Goal: Information Seeking & Learning: Learn about a topic

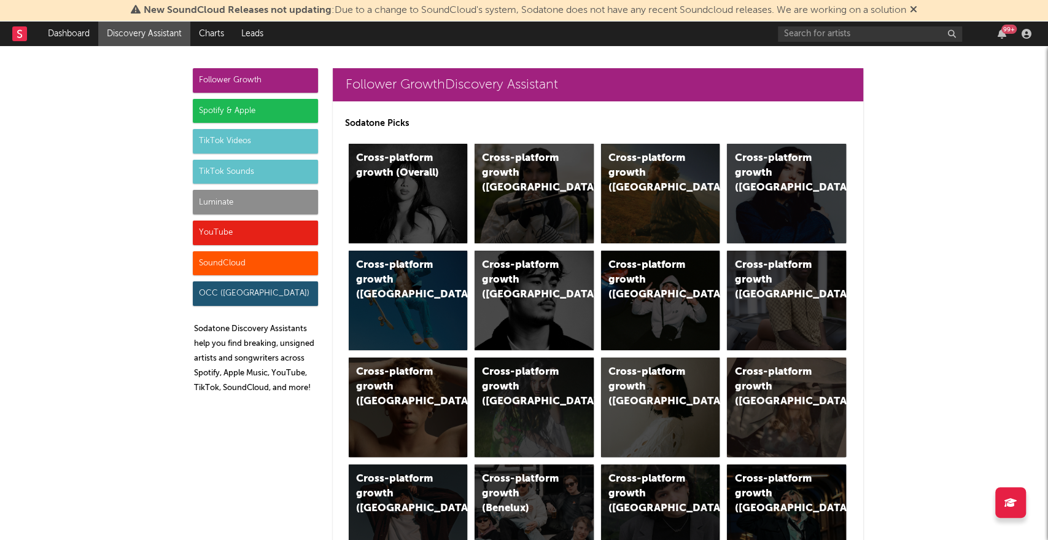
click at [917, 9] on icon at bounding box center [913, 9] width 7 height 10
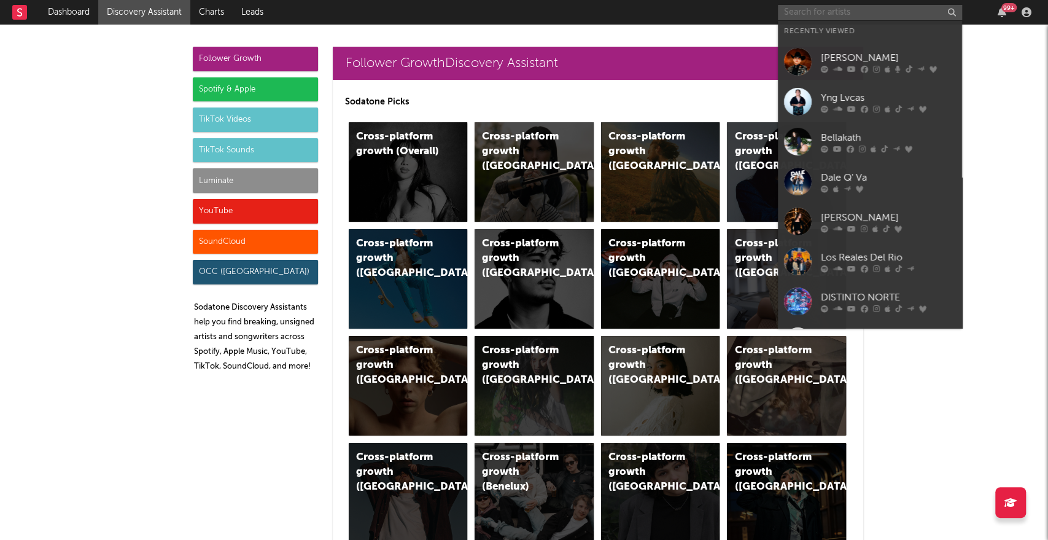
click at [827, 14] on input "text" at bounding box center [870, 12] width 184 height 15
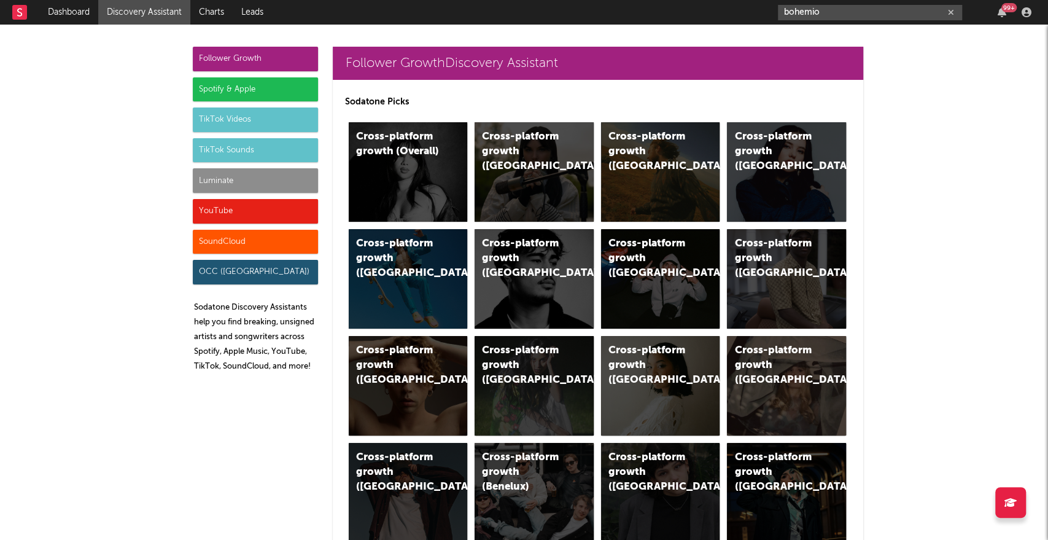
click at [829, 10] on input "bohemio" at bounding box center [870, 12] width 184 height 15
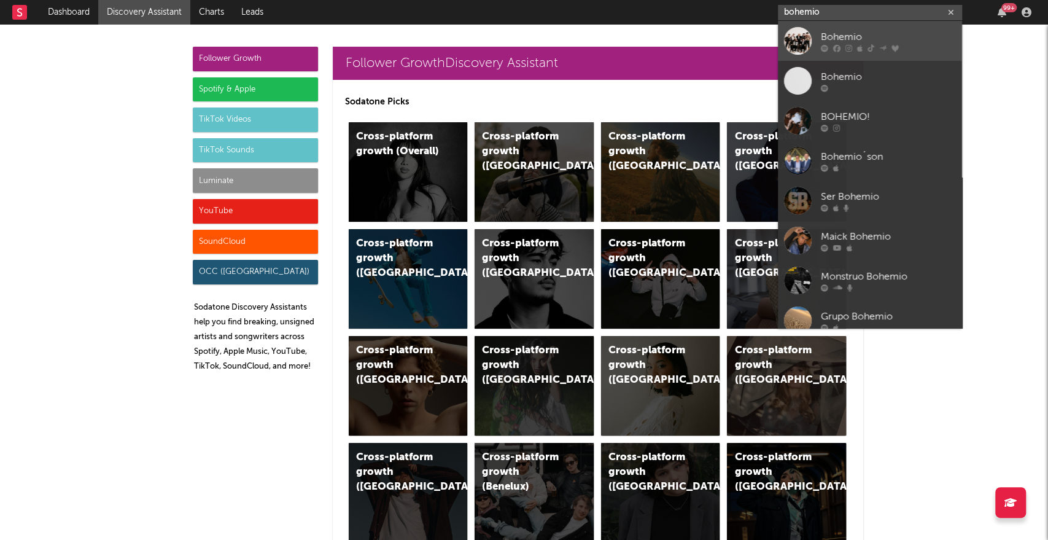
type input "bohemio"
click at [793, 38] on div at bounding box center [798, 41] width 28 height 28
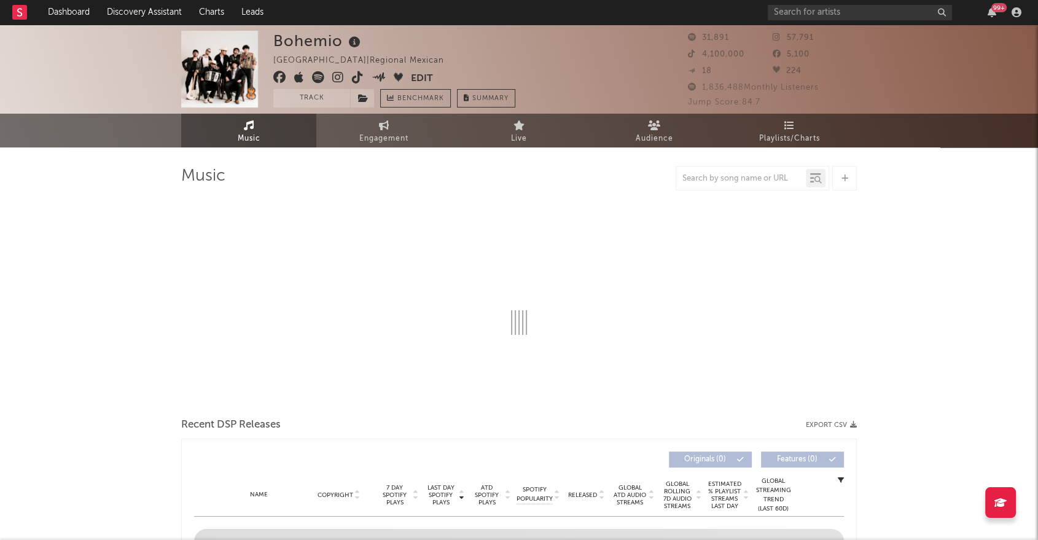
select select "6m"
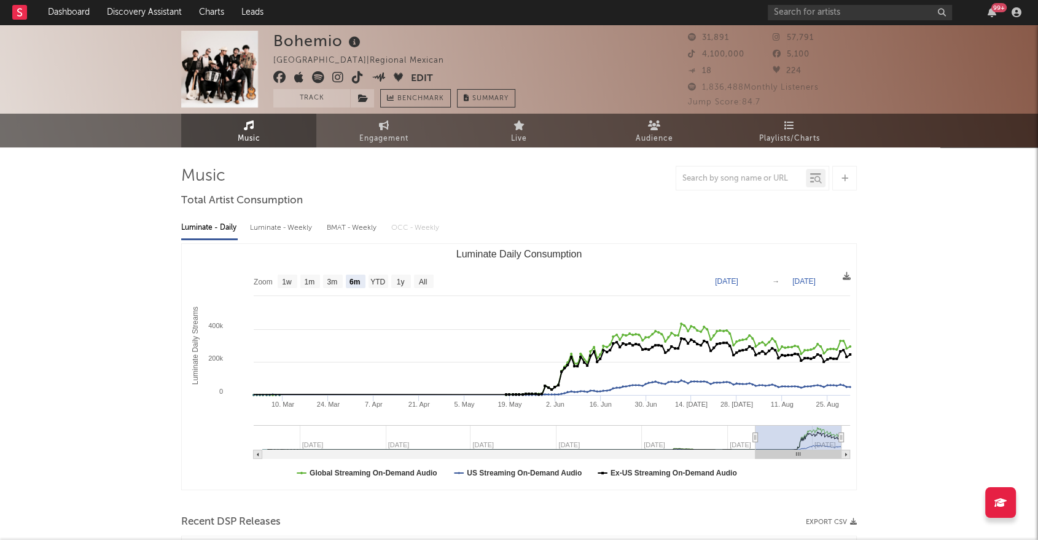
click at [1001, 501] on icon at bounding box center [1000, 502] width 12 height 10
drag, startPoint x: 687, startPoint y: 104, endPoint x: 770, endPoint y: 100, distance: 83.0
click at [770, 100] on div "Jump Score: 84.7" at bounding box center [772, 102] width 169 height 15
click at [895, 103] on div "Bohemio Mexico | Regional Mexican Edit Track Benchmark Summary 31,891 57,791 4,…" at bounding box center [519, 69] width 1038 height 89
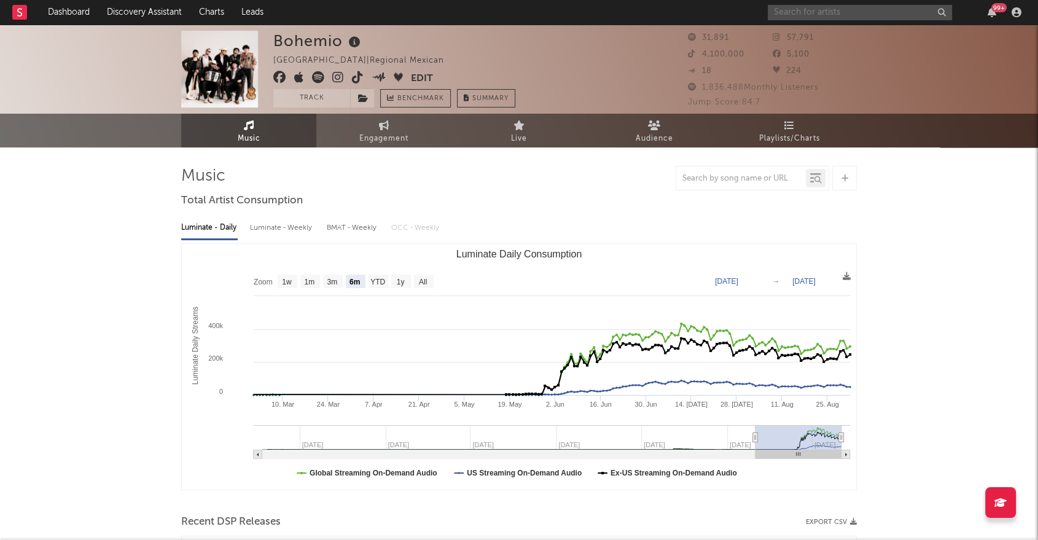
click at [856, 9] on input "text" at bounding box center [859, 12] width 184 height 15
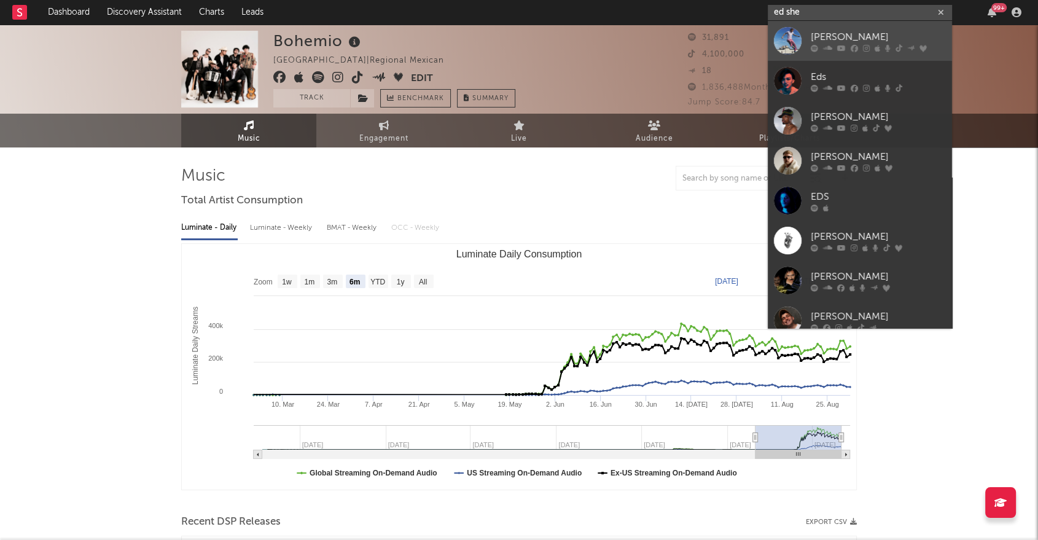
type input "ed she"
click at [798, 38] on div at bounding box center [788, 41] width 28 height 28
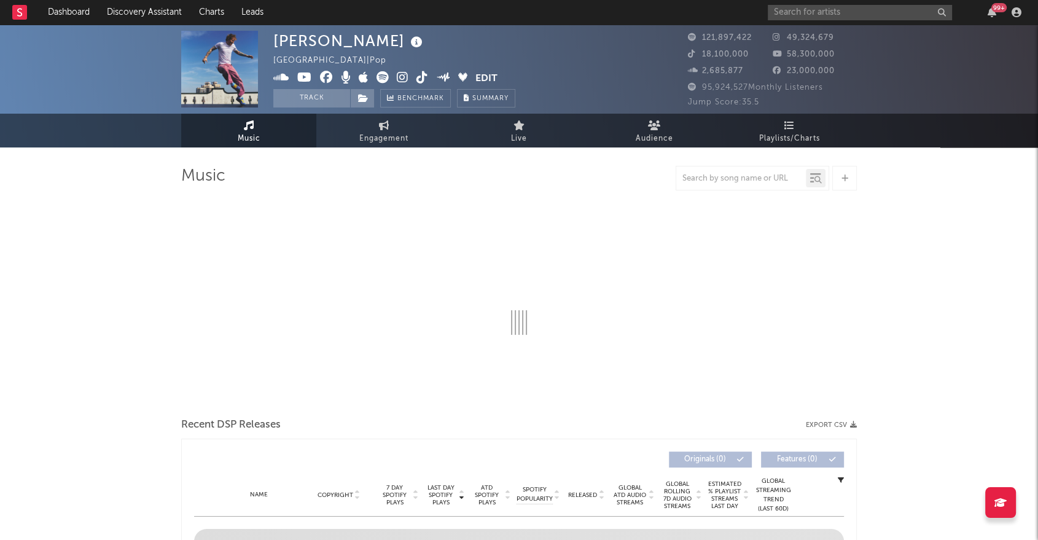
select select "6m"
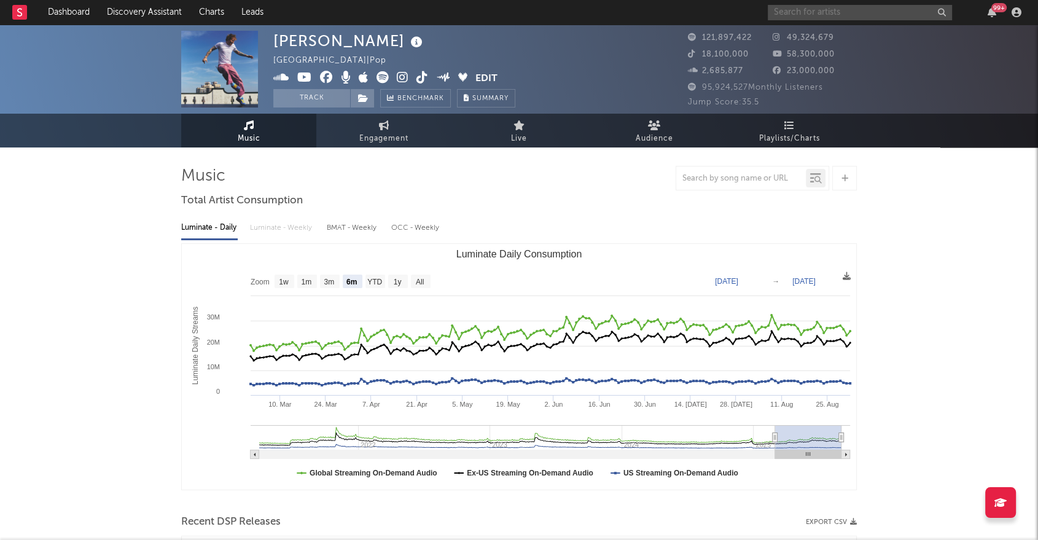
click at [830, 14] on input "text" at bounding box center [859, 12] width 184 height 15
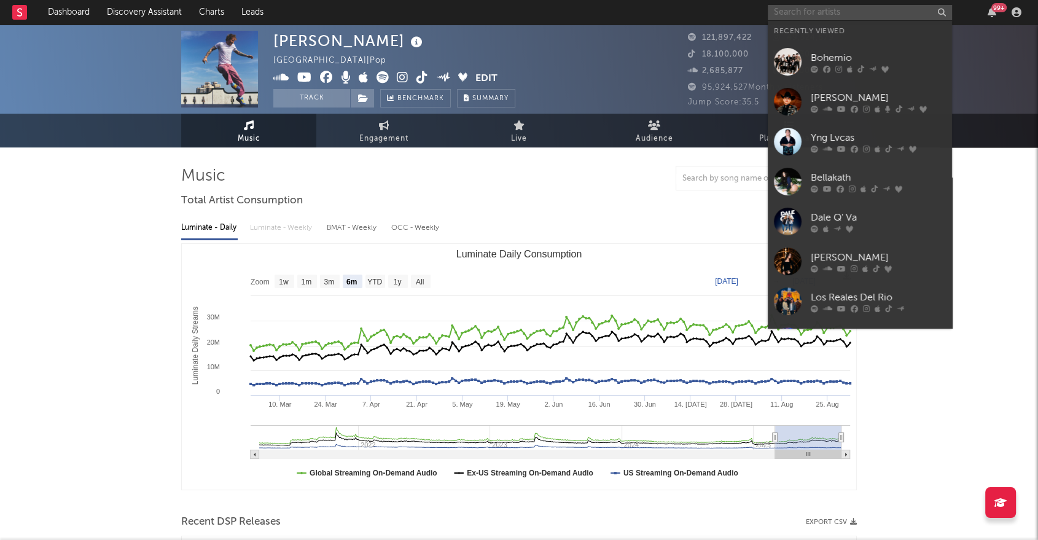
drag, startPoint x: 811, startPoint y: 16, endPoint x: 794, endPoint y: 10, distance: 17.5
click at [809, 16] on input "text" at bounding box center [859, 12] width 184 height 15
click at [780, 60] on div at bounding box center [788, 62] width 28 height 28
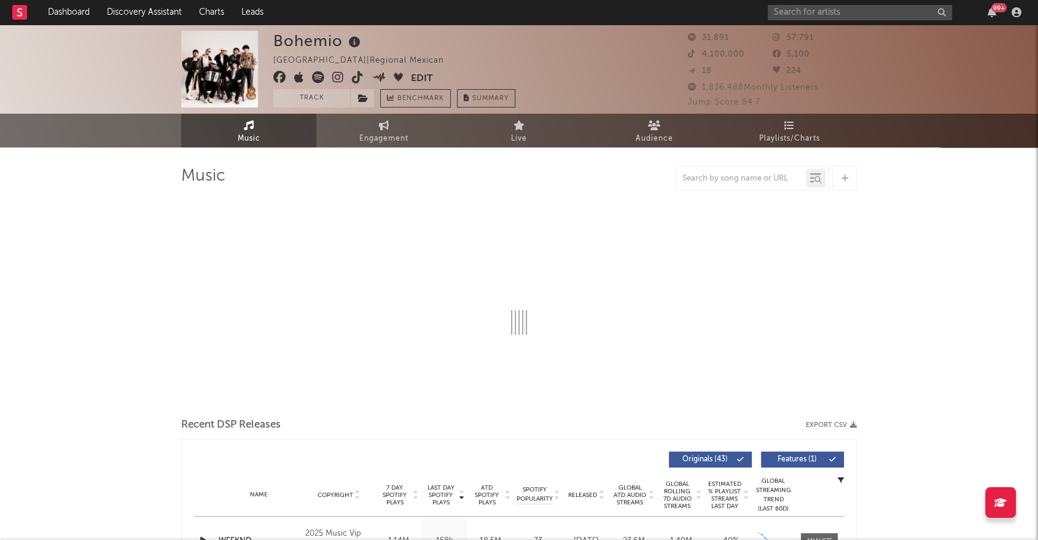
select select "6m"
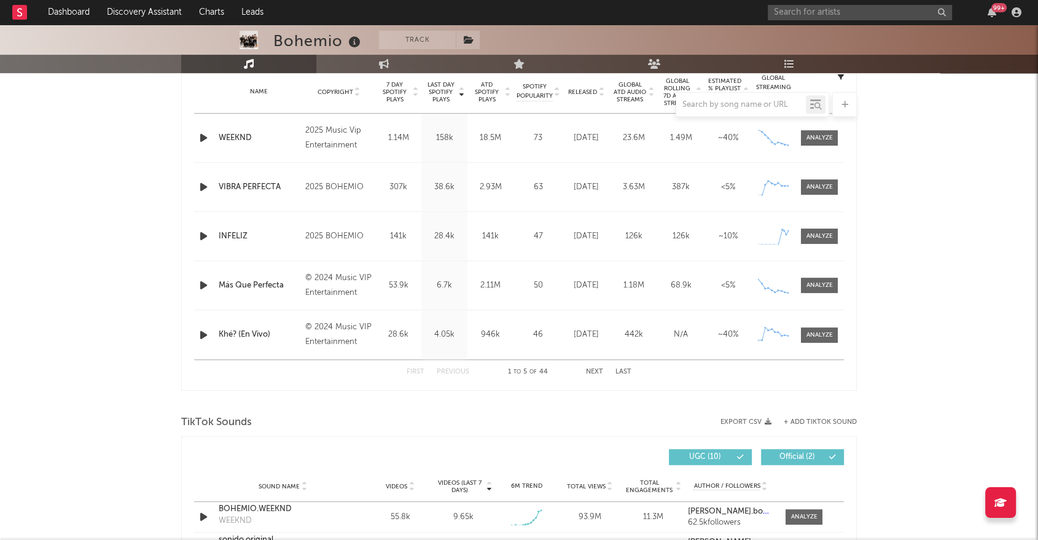
scroll to position [341, 0]
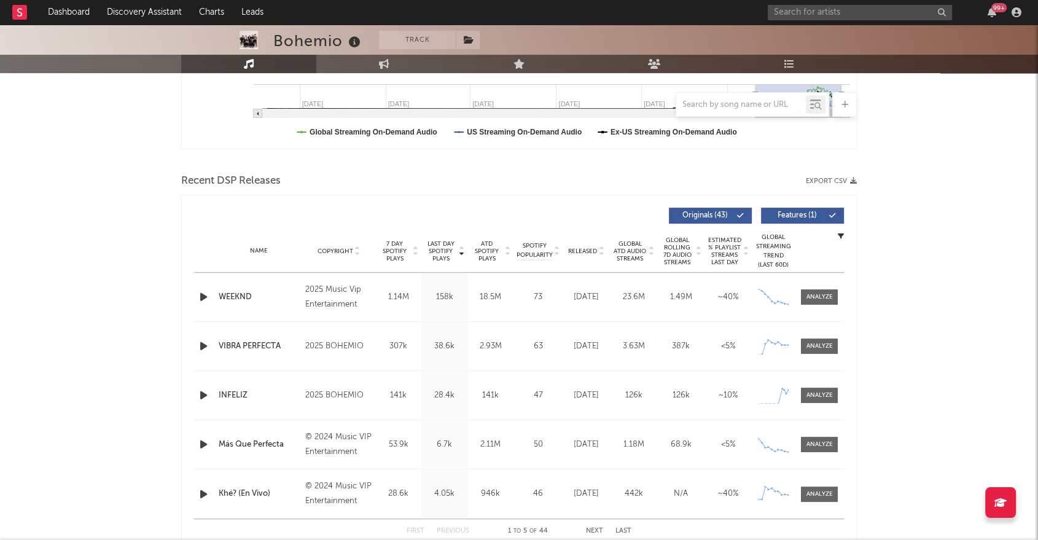
click at [832, 176] on div "Recent DSP Releases Export CSV" at bounding box center [518, 181] width 675 height 21
click at [838, 179] on button "Export CSV" at bounding box center [830, 180] width 51 height 7
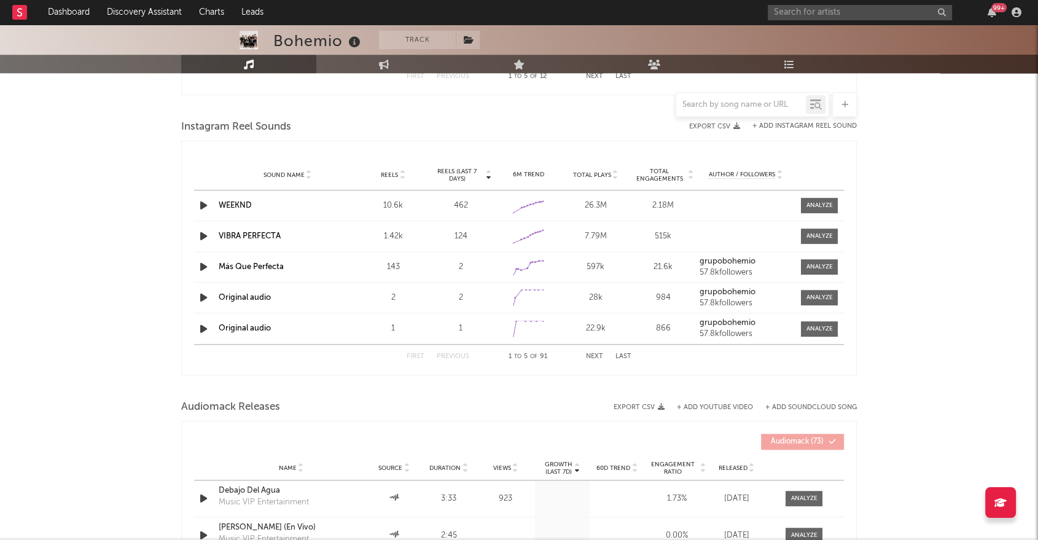
scroll to position [1338, 0]
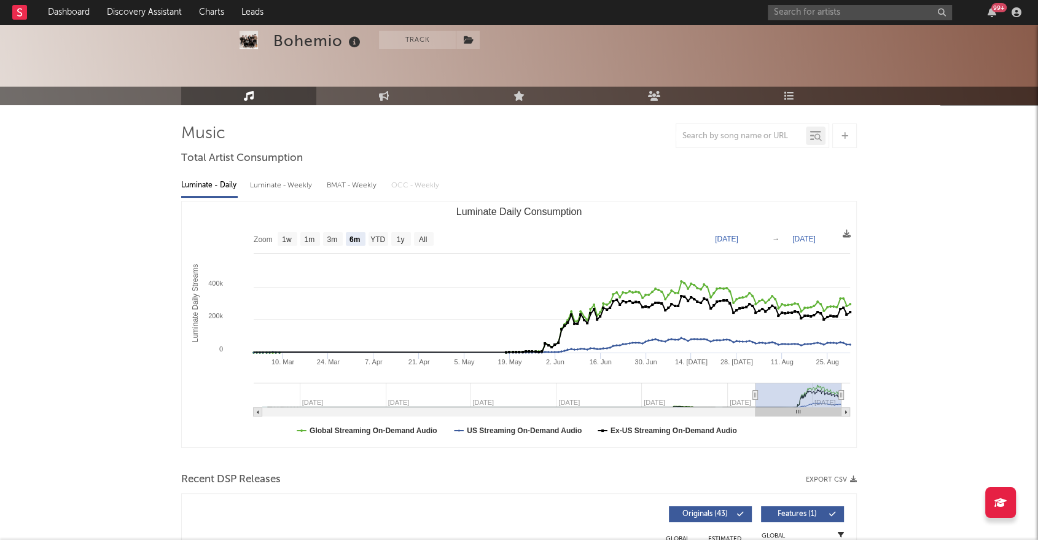
scroll to position [42, 0]
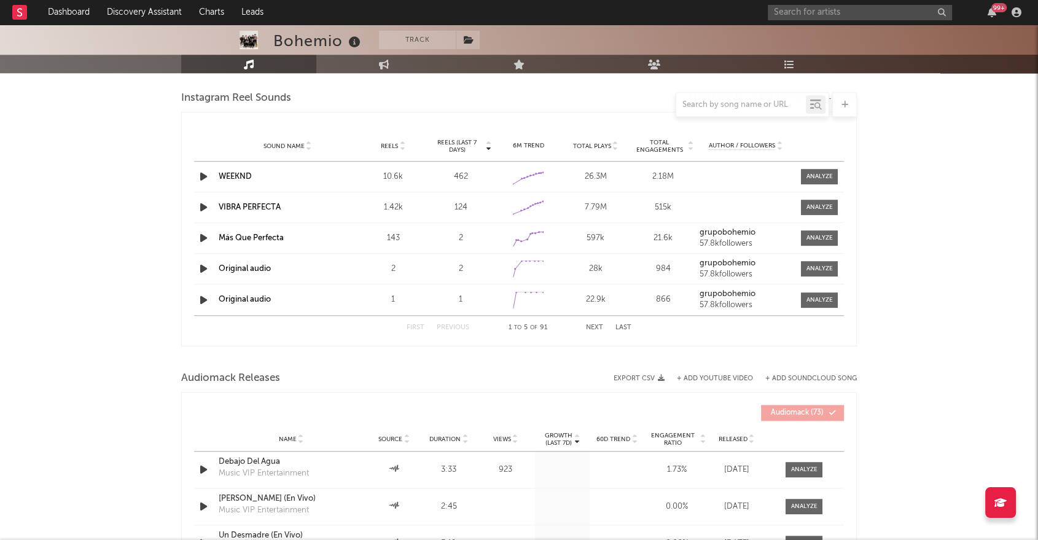
scroll to position [1065, 0]
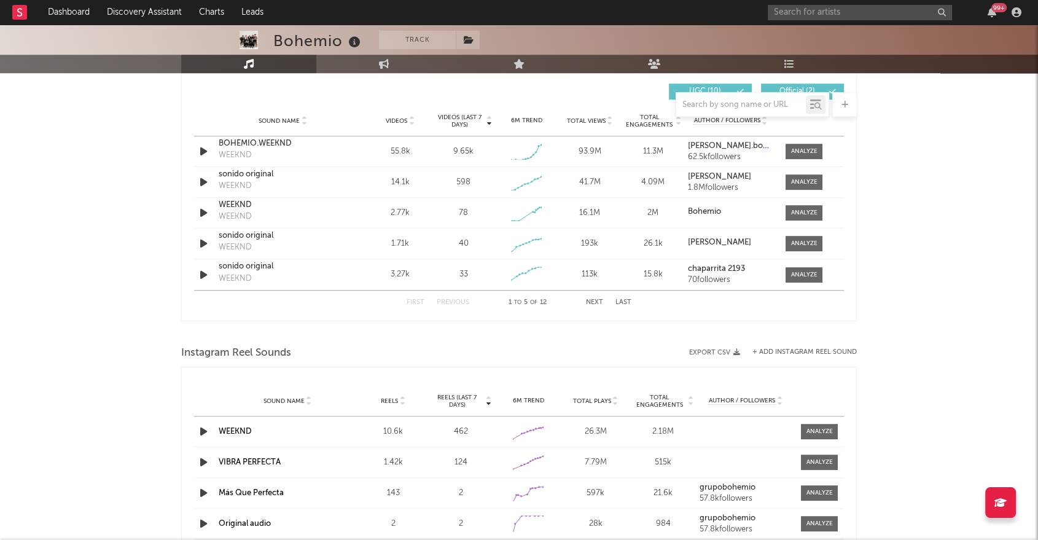
scroll to position [792, 0]
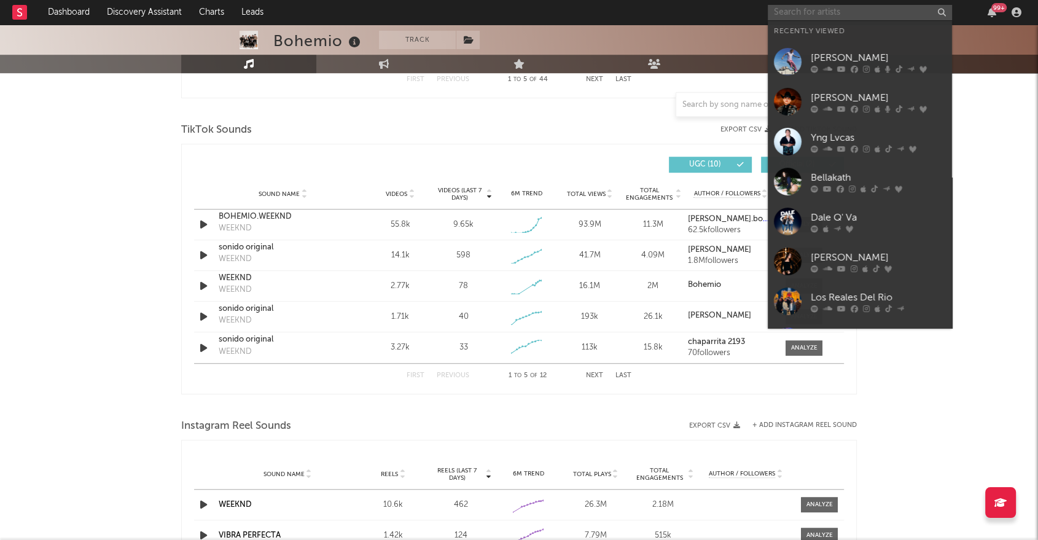
drag, startPoint x: 802, startPoint y: 17, endPoint x: 802, endPoint y: 25, distance: 8.6
click at [802, 17] on input "text" at bounding box center [859, 12] width 184 height 15
type input "d"
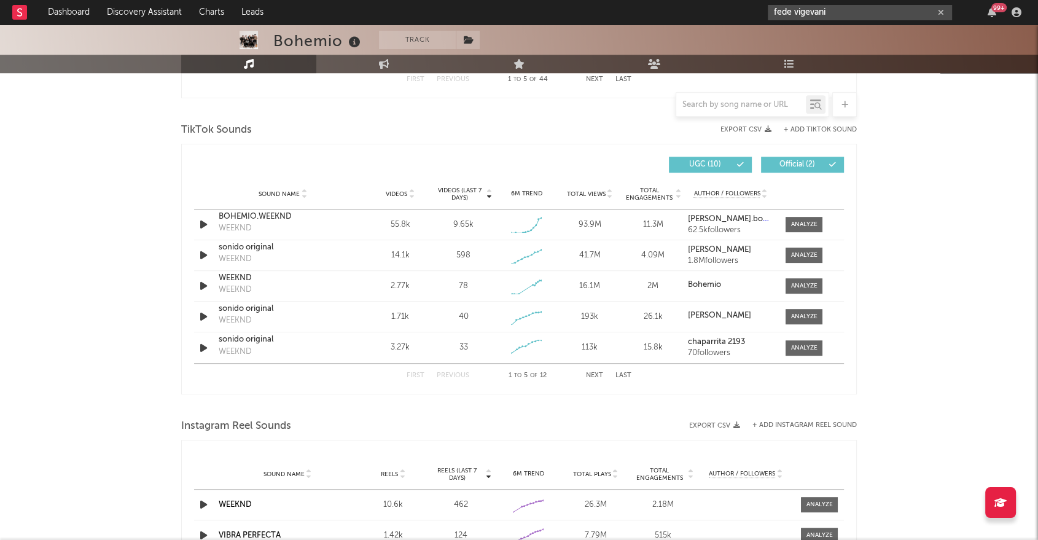
click at [840, 9] on input "fede vigevani" at bounding box center [859, 12] width 184 height 15
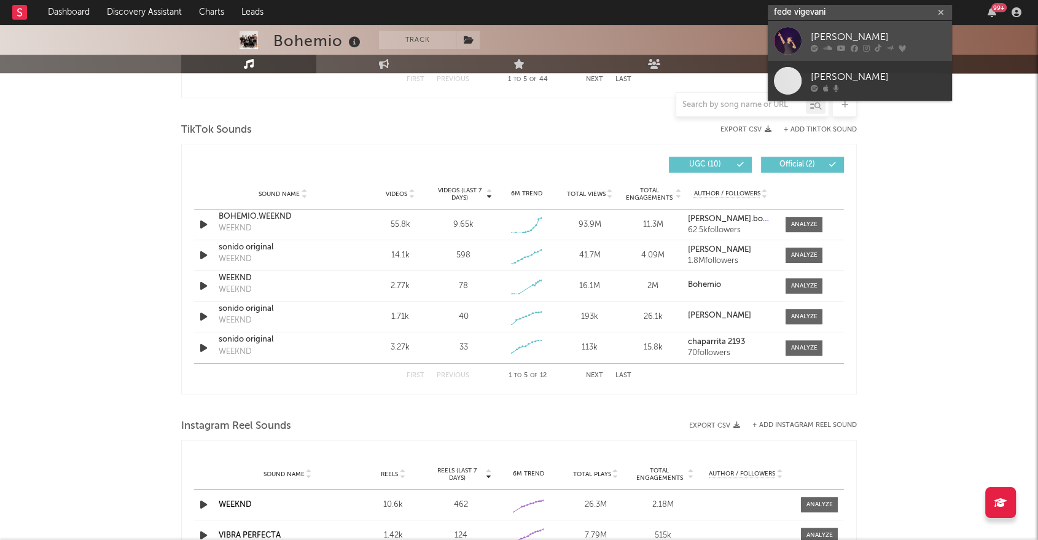
type input "fede vigevani"
click at [789, 38] on div at bounding box center [788, 41] width 28 height 28
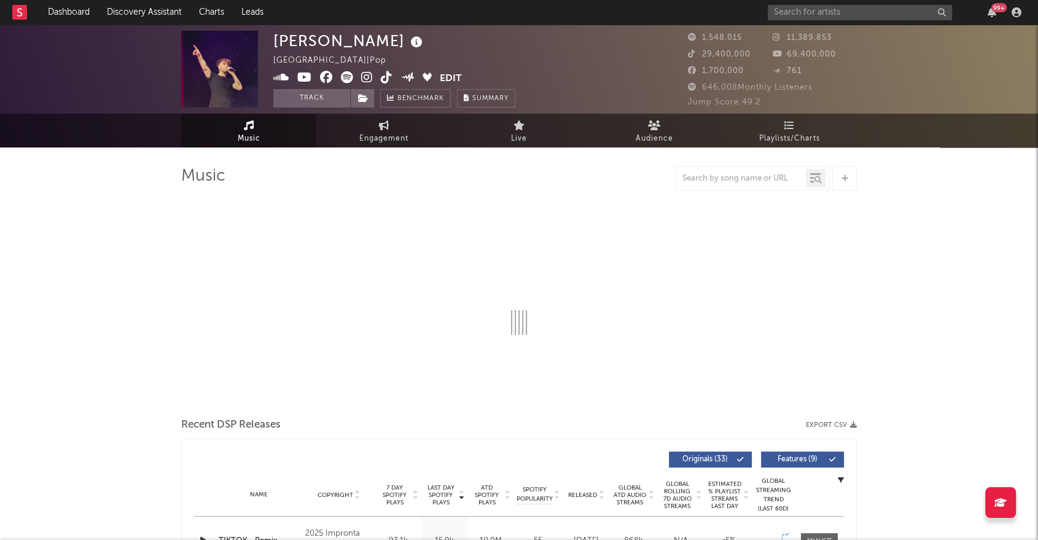
select select "6m"
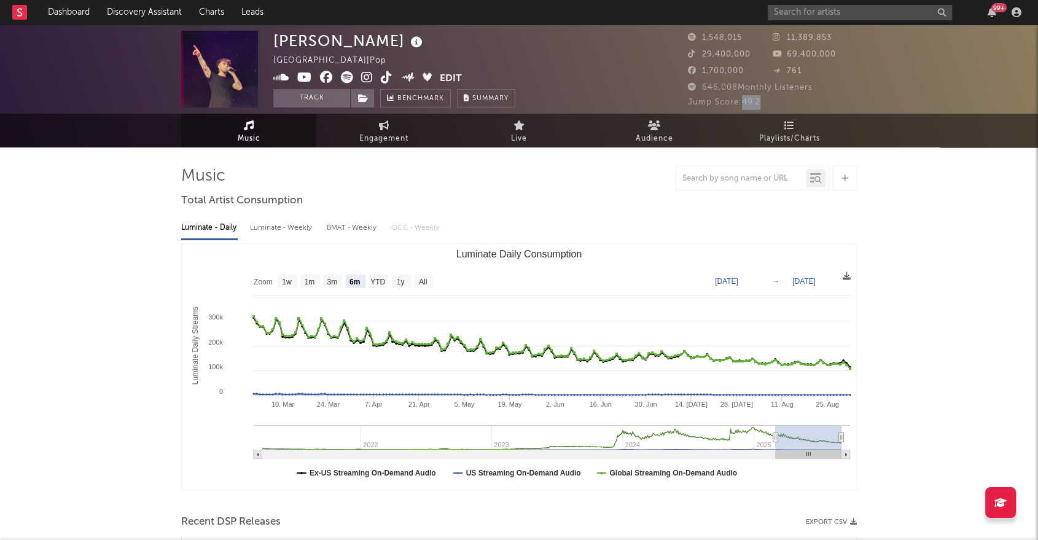
drag, startPoint x: 742, startPoint y: 98, endPoint x: 765, endPoint y: 102, distance: 23.7
click at [765, 102] on div "Jump Score: 49.2" at bounding box center [772, 102] width 169 height 15
copy span "49.2"
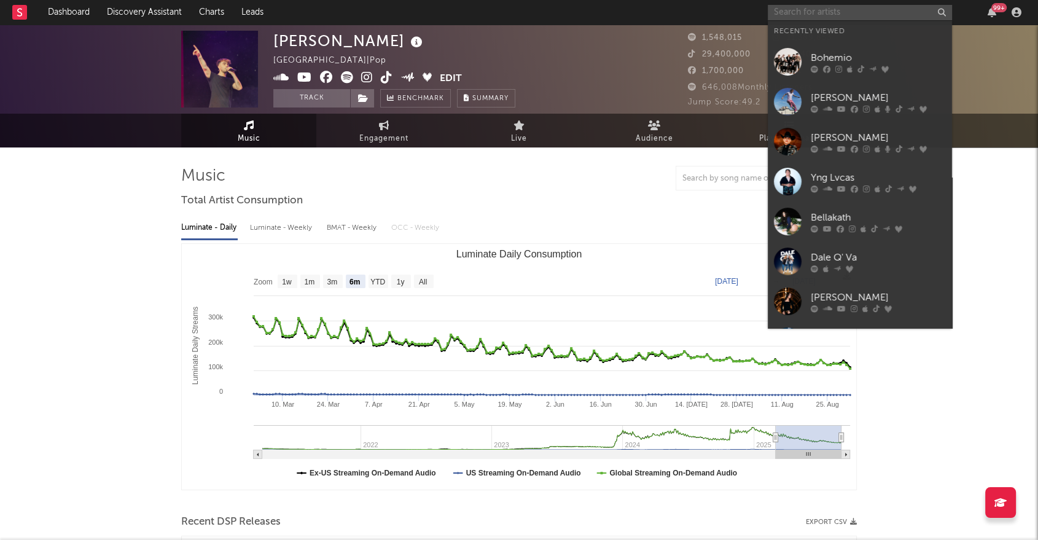
click at [782, 8] on input "text" at bounding box center [859, 12] width 184 height 15
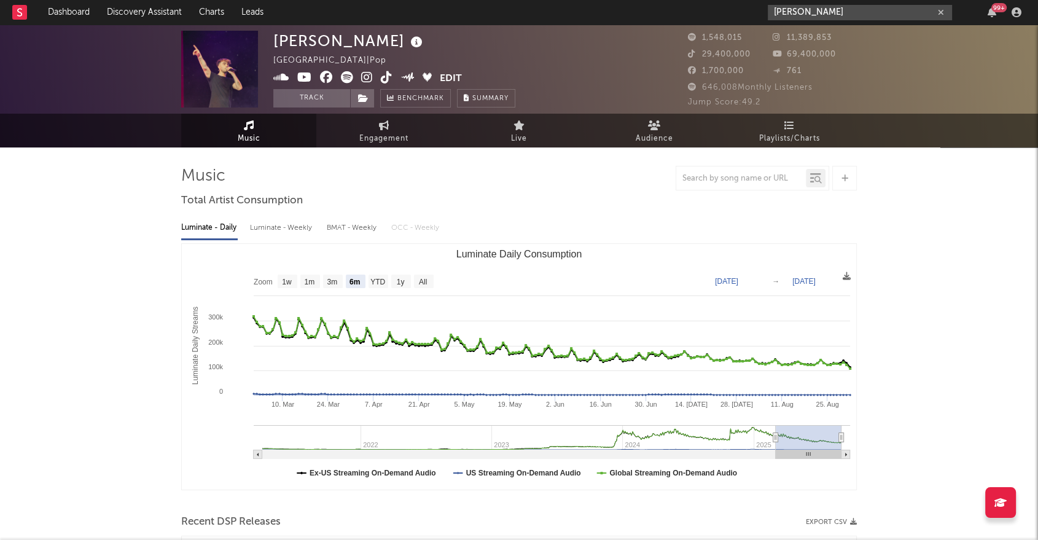
click at [824, 11] on input "[PERSON_NAME]" at bounding box center [859, 12] width 184 height 15
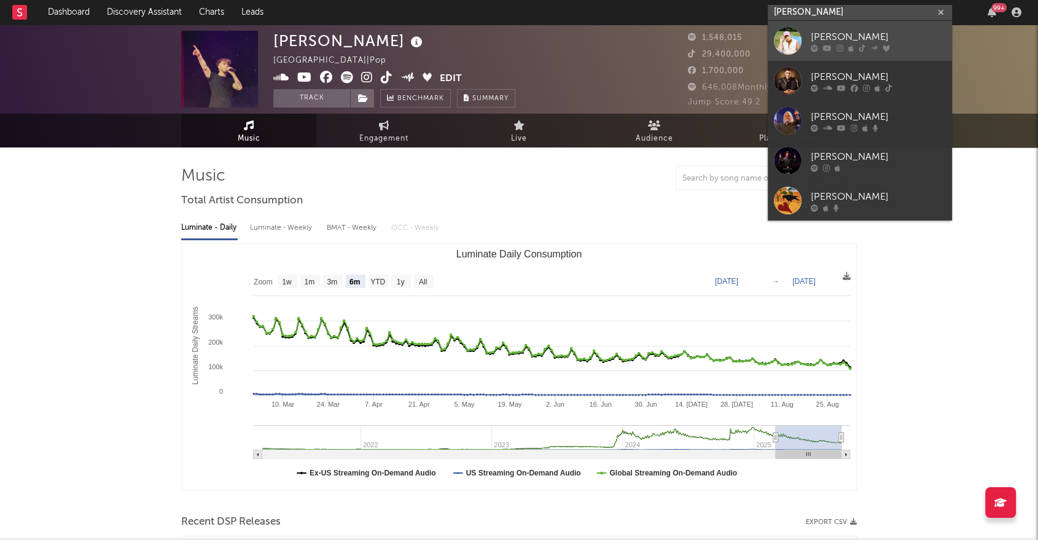
type input "[PERSON_NAME]"
click at [780, 39] on div at bounding box center [788, 41] width 28 height 28
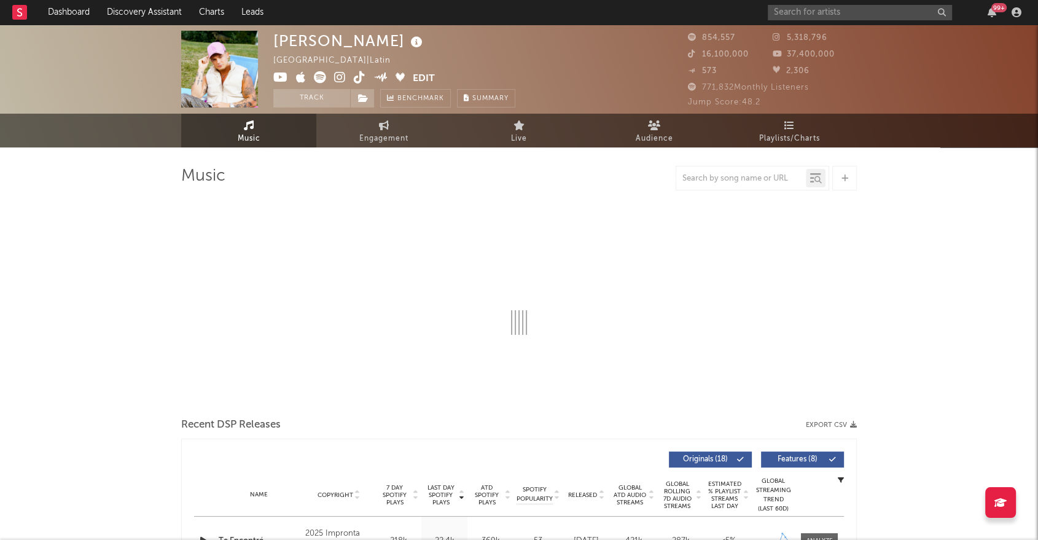
select select "6m"
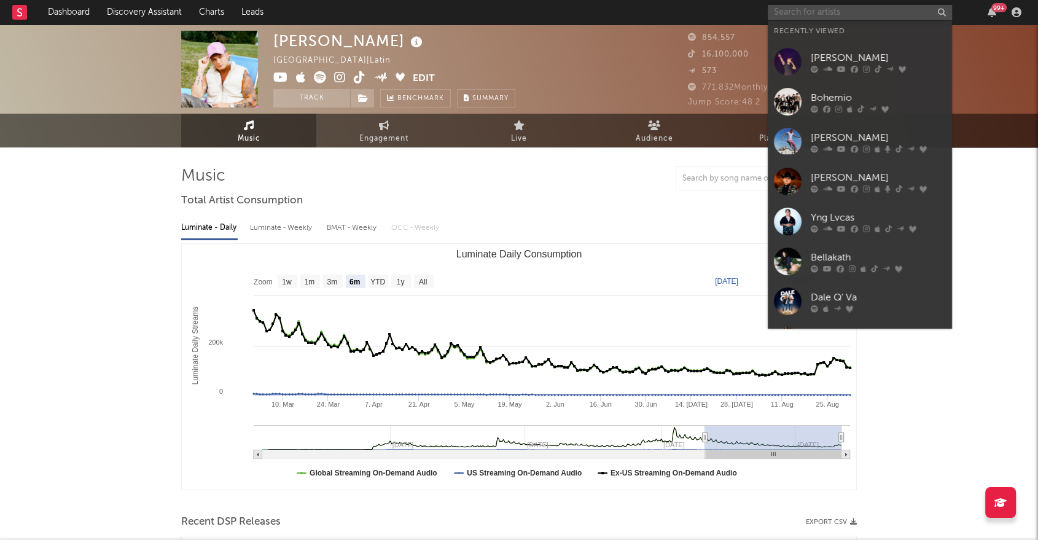
click at [786, 15] on input "text" at bounding box center [859, 12] width 184 height 15
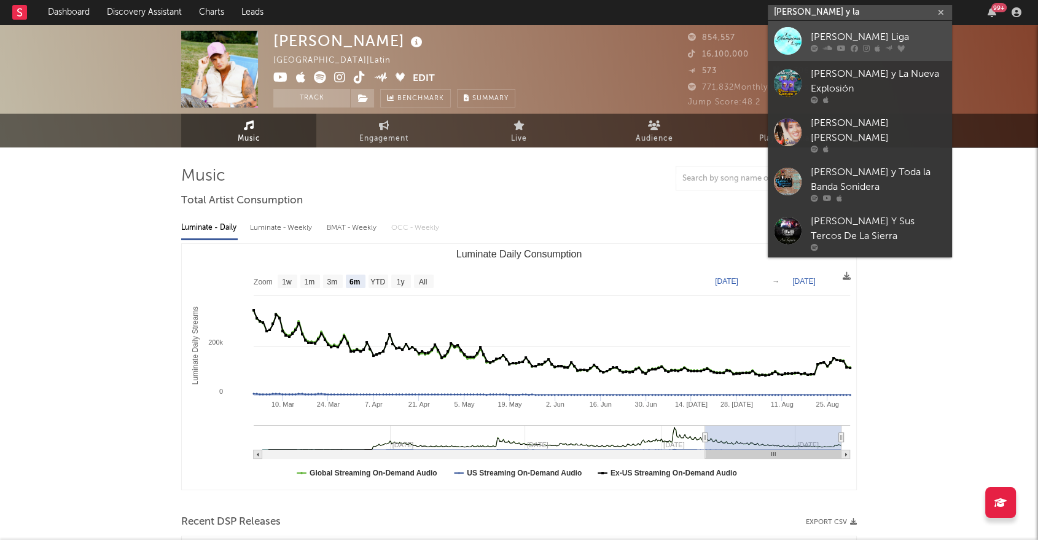
type input "[PERSON_NAME] y la"
click at [795, 42] on div at bounding box center [788, 41] width 28 height 28
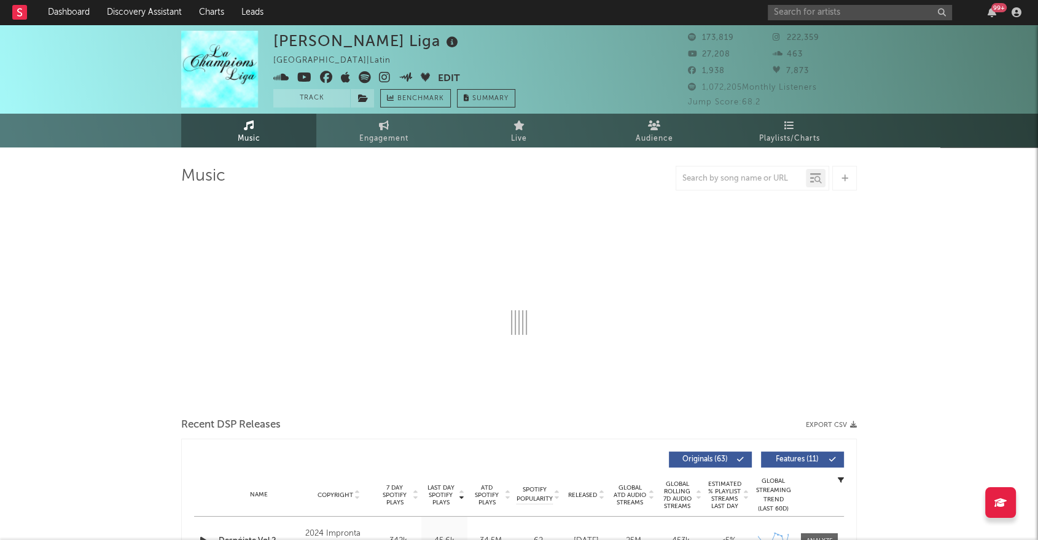
select select "6m"
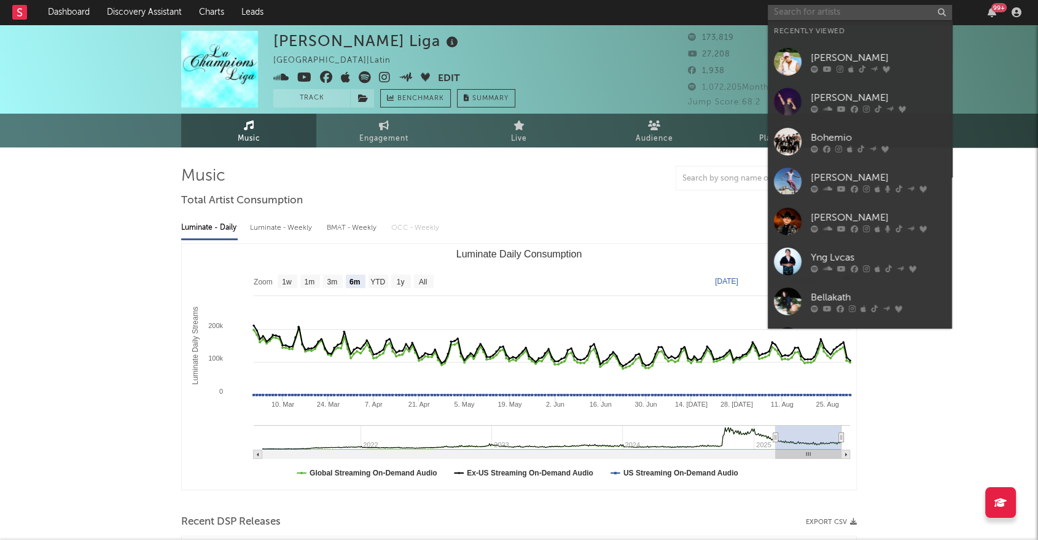
click at [870, 8] on input "text" at bounding box center [859, 12] width 184 height 15
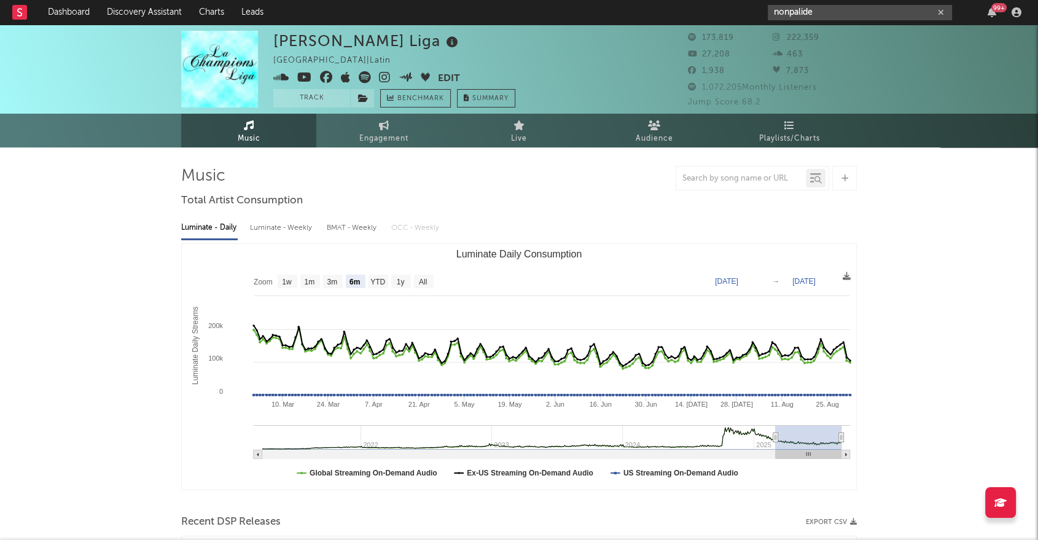
click at [839, 12] on input "nonpalide" at bounding box center [859, 12] width 184 height 15
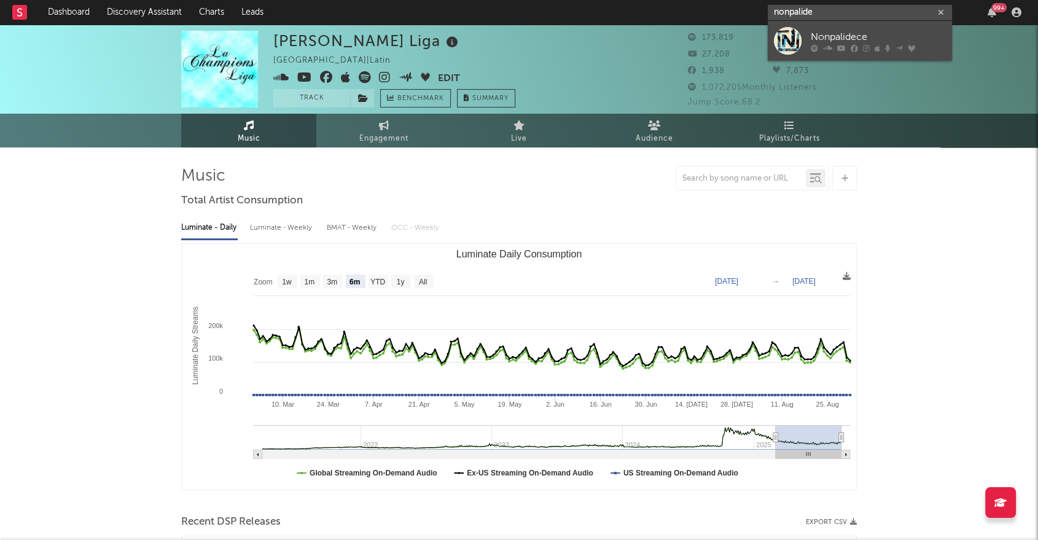
type input "nonpalide"
drag, startPoint x: 786, startPoint y: 36, endPoint x: 926, endPoint y: 53, distance: 141.7
click at [786, 36] on div at bounding box center [788, 41] width 28 height 28
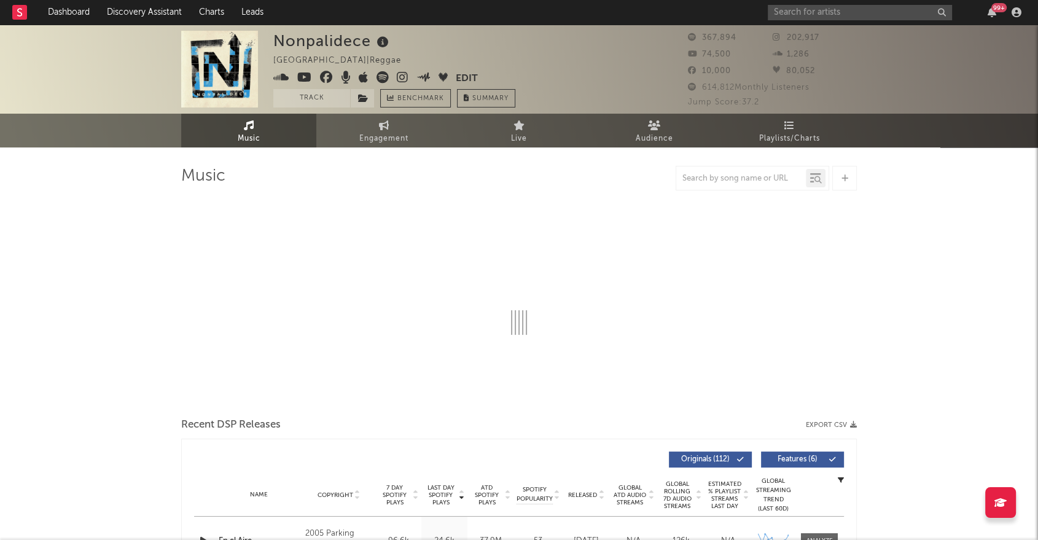
select select "6m"
